Goal: Find specific page/section: Find specific page/section

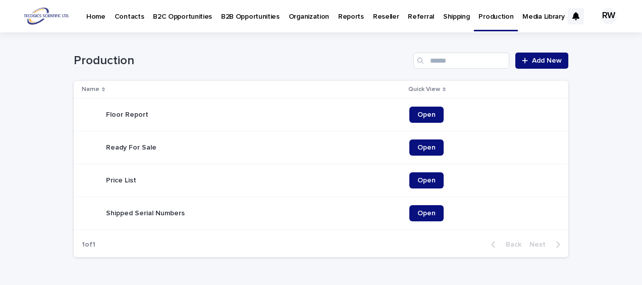
click at [245, 15] on p "B2B Opportunities" at bounding box center [250, 10] width 59 height 21
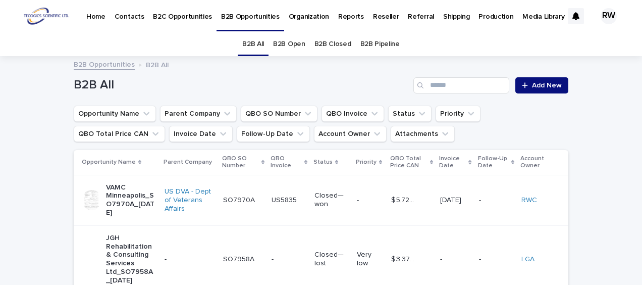
click at [296, 43] on link "B2B Open" at bounding box center [289, 44] width 32 height 24
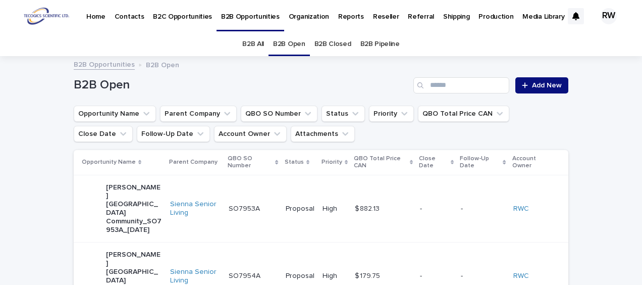
click at [488, 12] on p "Production" at bounding box center [495, 10] width 35 height 21
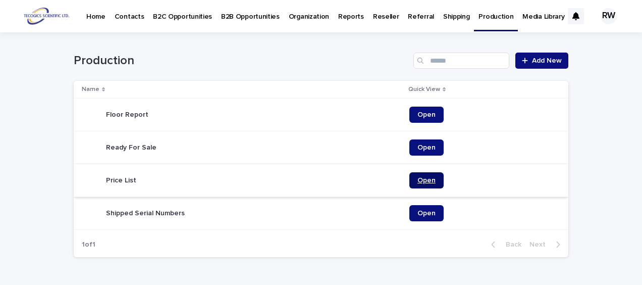
click at [416, 176] on link "Open" at bounding box center [426, 180] width 34 height 16
